Goal: Transaction & Acquisition: Purchase product/service

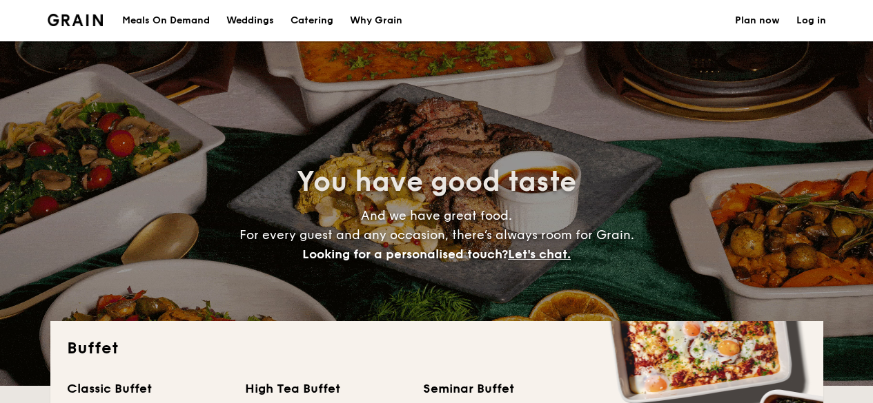
select select
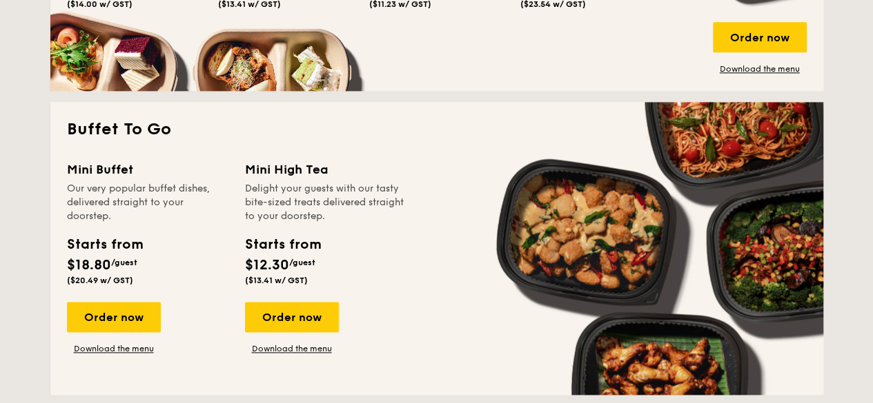
scroll to position [621, 0]
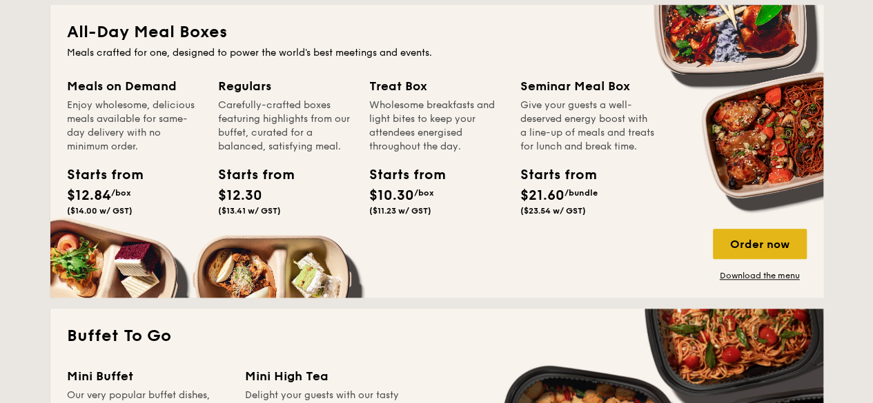
click at [764, 241] on div "Order now" at bounding box center [760, 244] width 94 height 30
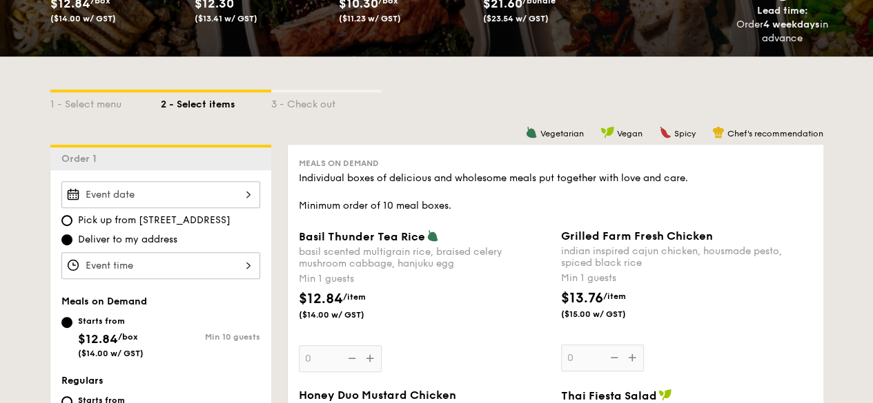
scroll to position [276, 0]
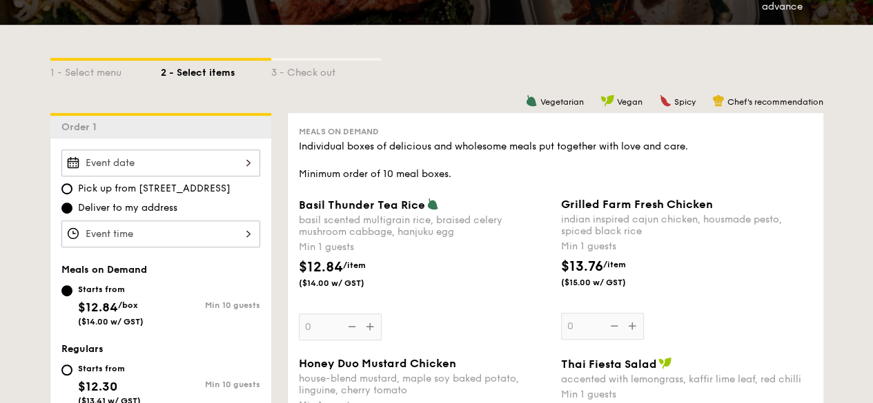
click at [163, 176] on div "Pick up from [STREET_ADDRESS] Deliver to my address" at bounding box center [160, 199] width 199 height 98
click at [165, 170] on div at bounding box center [160, 163] width 199 height 27
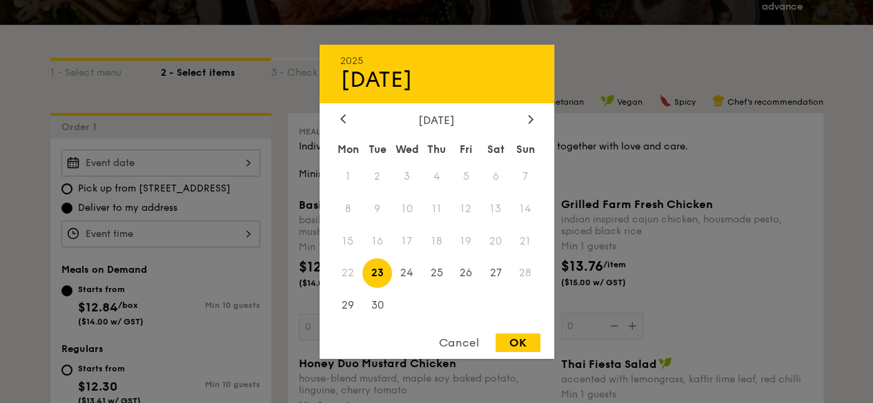
click at [803, 262] on div at bounding box center [436, 201] width 873 height 403
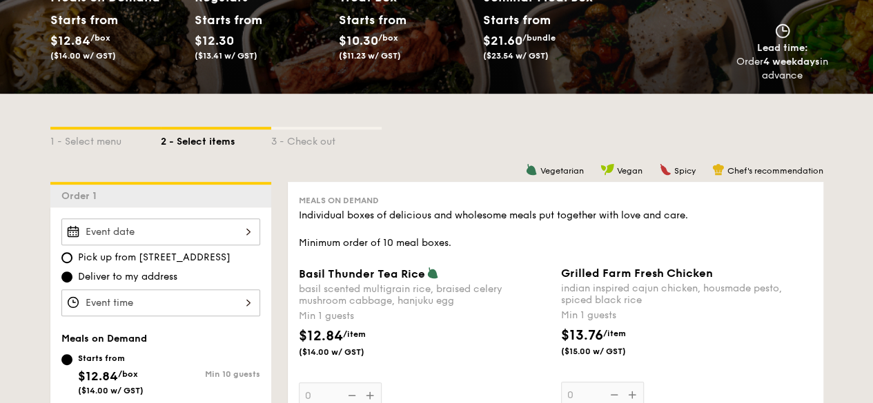
scroll to position [0, 0]
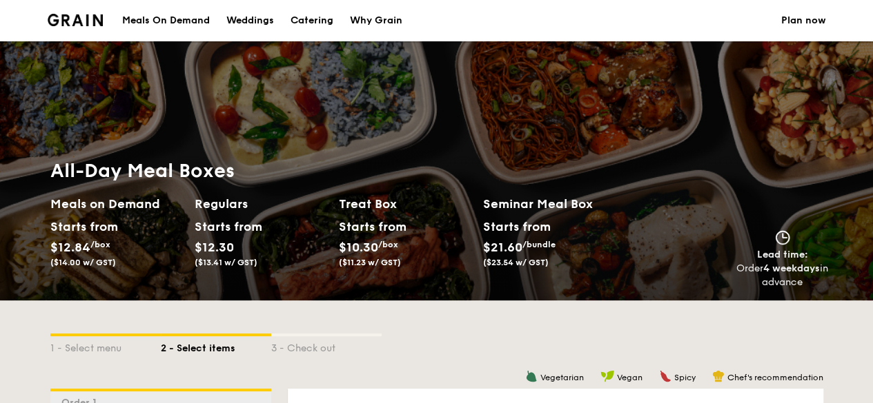
click at [92, 16] on img at bounding box center [76, 20] width 56 height 12
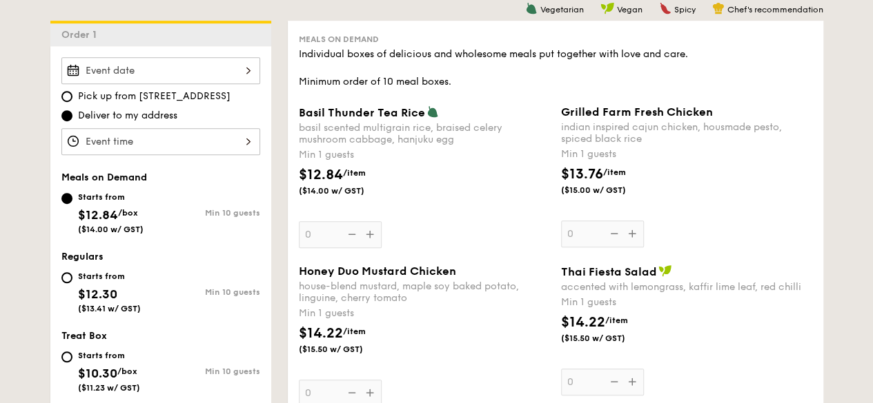
scroll to position [517, 0]
